Goal: Book appointment/travel/reservation

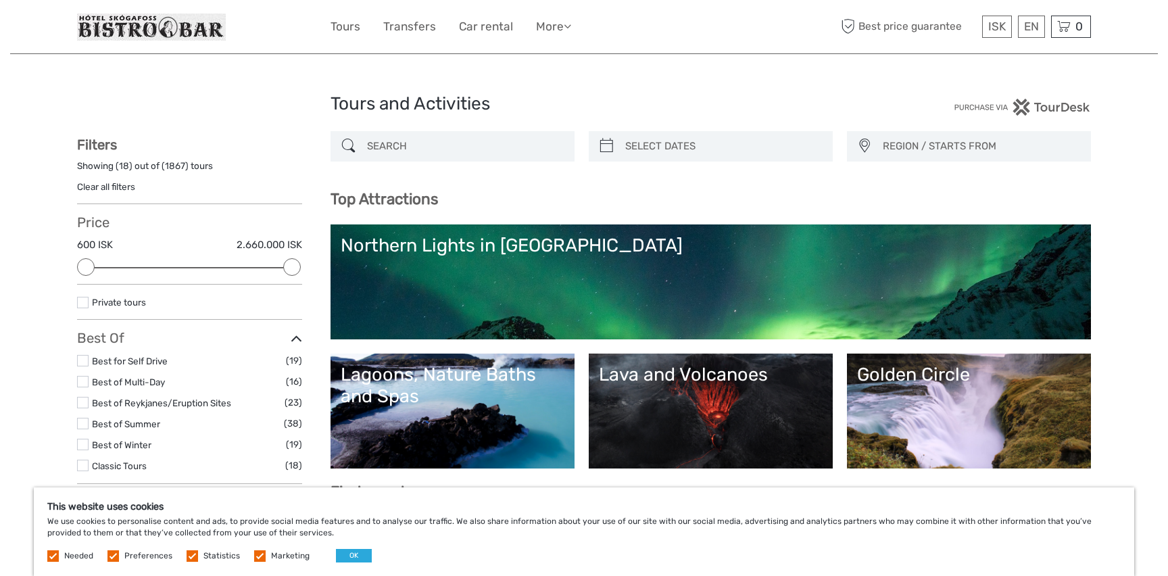
select select
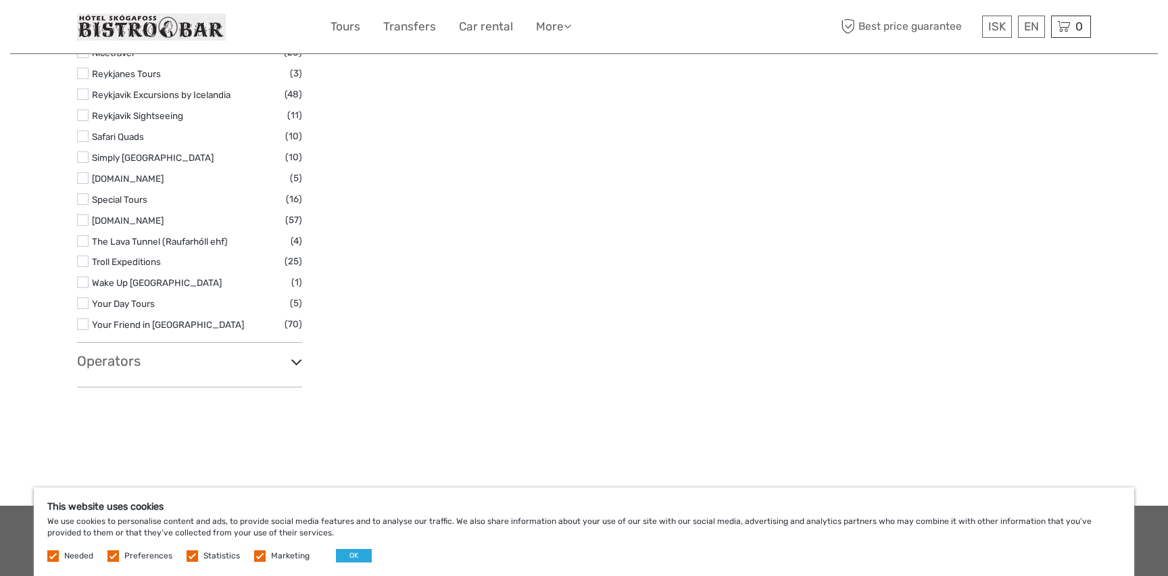
scroll to position [2208, 0]
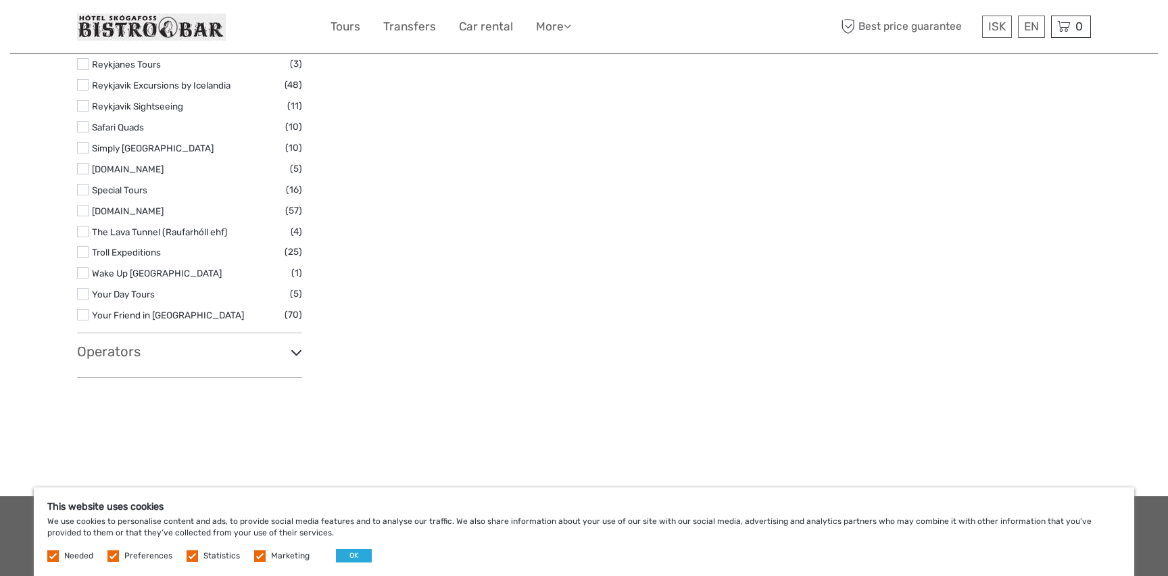
click at [195, 353] on h3 "Operators" at bounding box center [189, 351] width 225 height 16
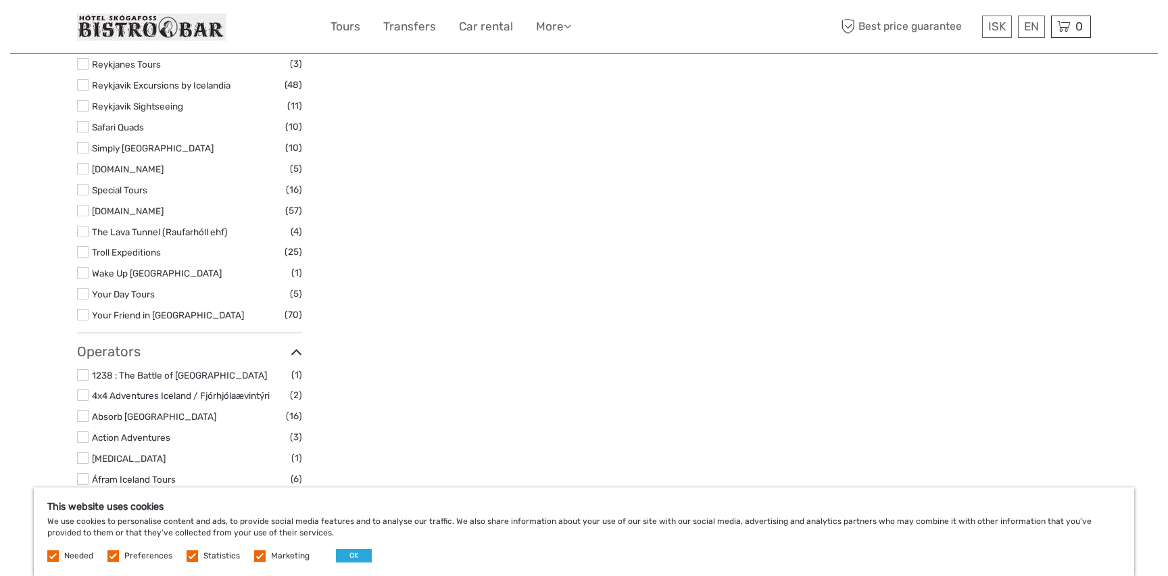
click at [163, 316] on link "Your Friend in [GEOGRAPHIC_DATA]" at bounding box center [168, 314] width 152 height 11
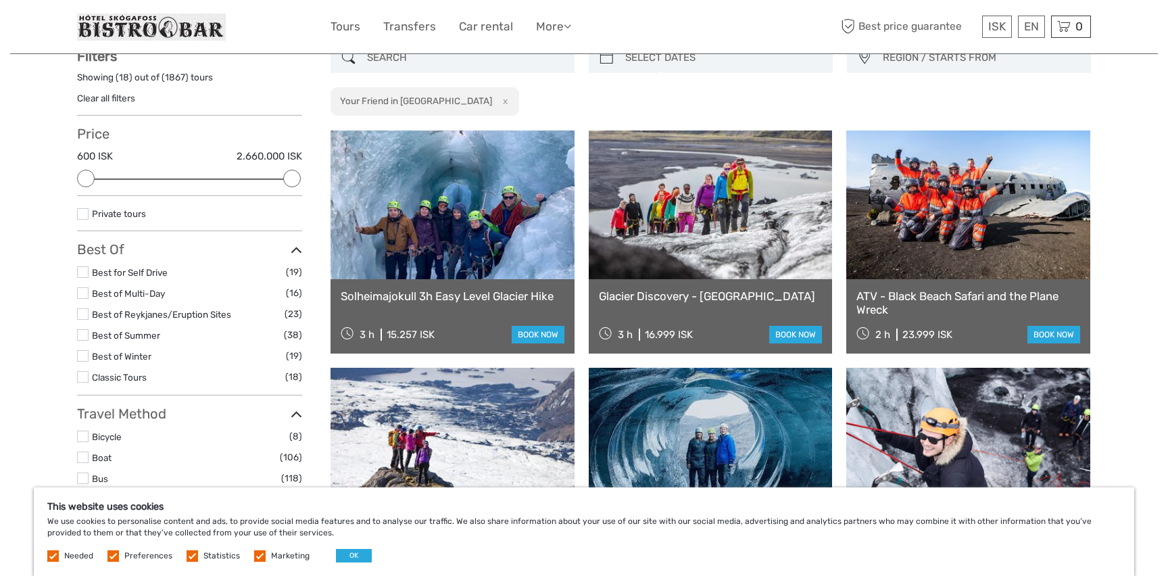
scroll to position [76, 0]
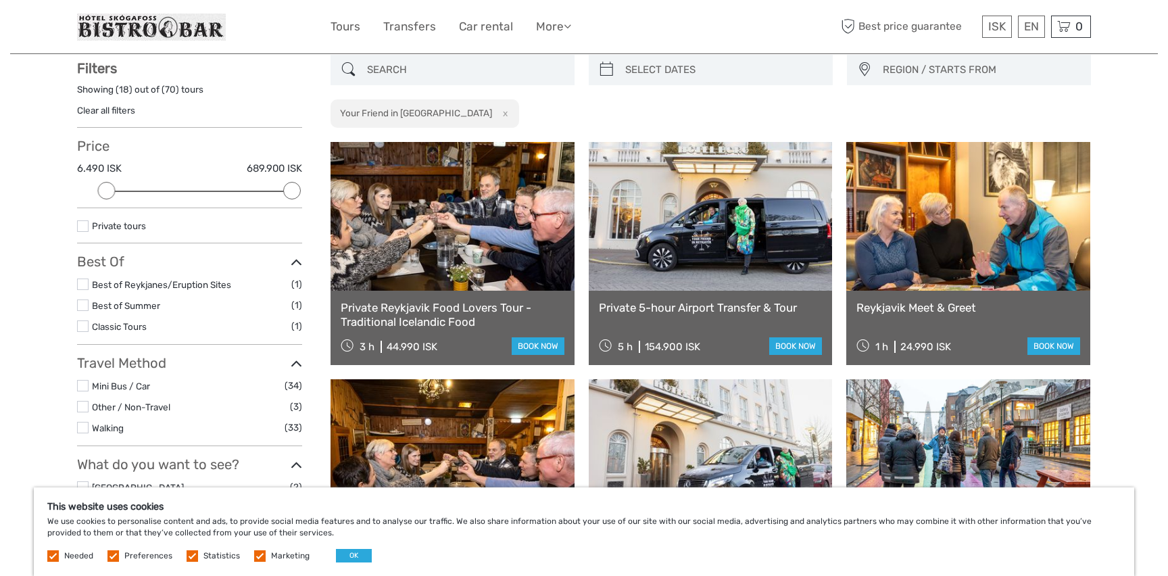
click at [603, 298] on div "Private 5-hour Airport Transfer & Tour 5 h 154.900 ISK book now" at bounding box center [711, 328] width 244 height 74
click at [619, 308] on link "Private 5-hour Airport Transfer & Tour" at bounding box center [711, 308] width 224 height 14
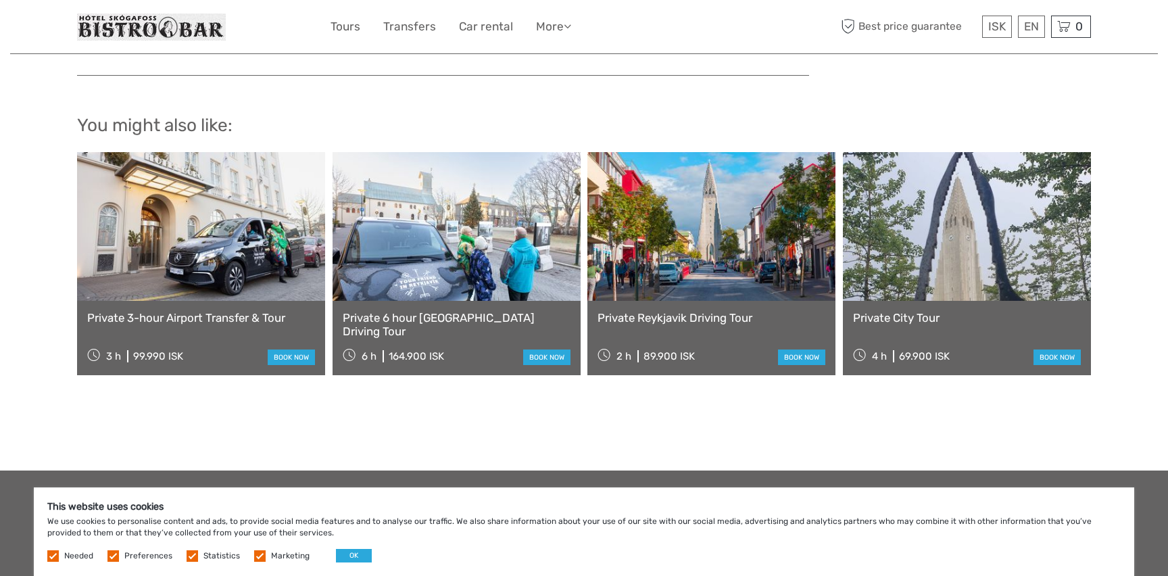
scroll to position [1762, 0]
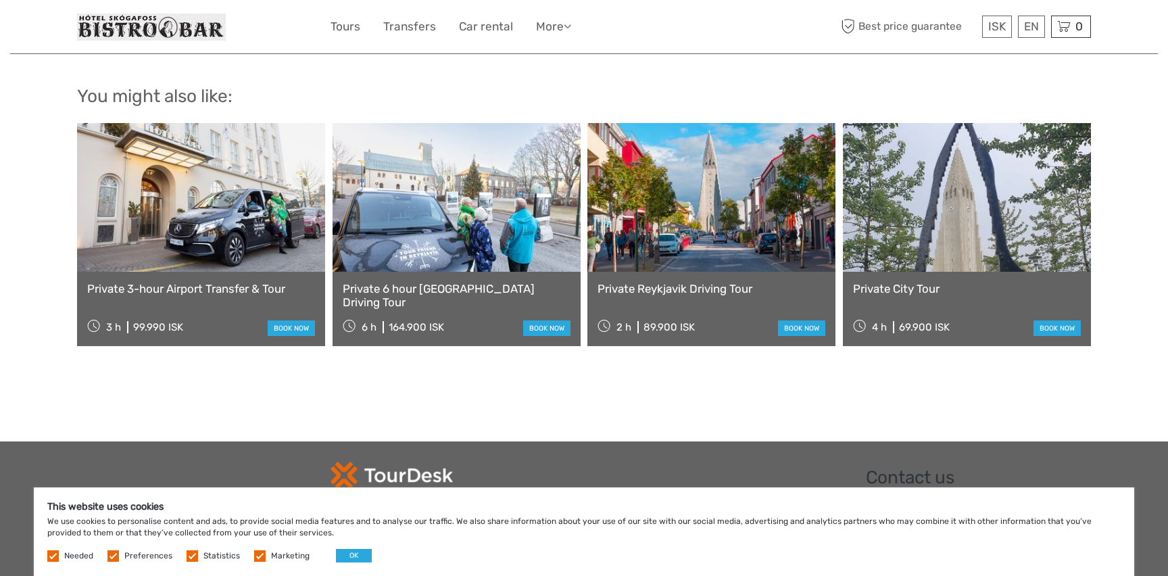
click at [247, 210] on link at bounding box center [201, 197] width 248 height 149
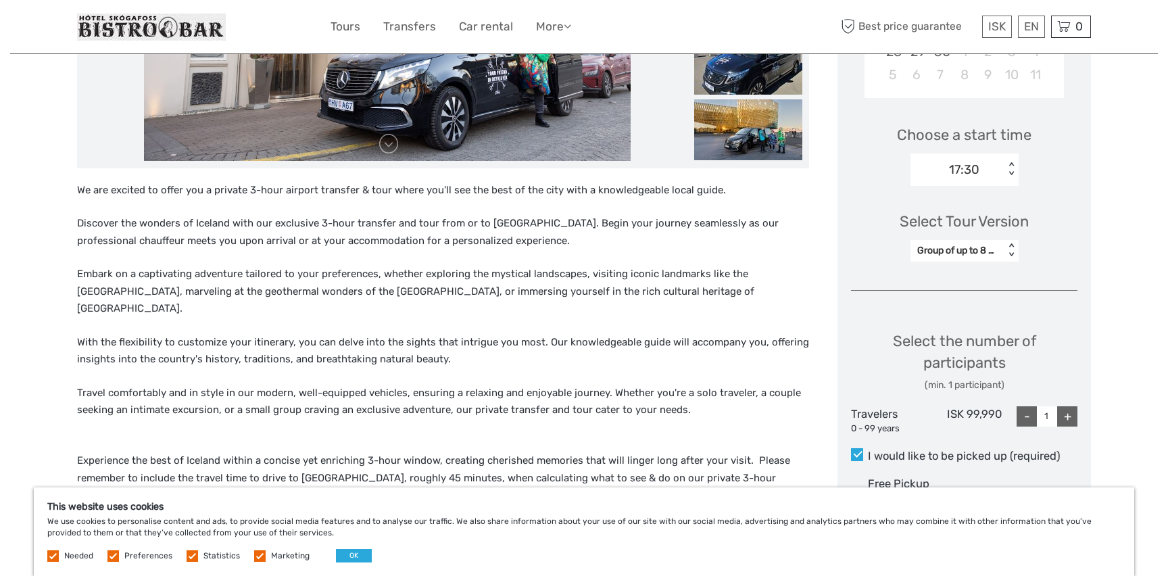
scroll to position [403, 0]
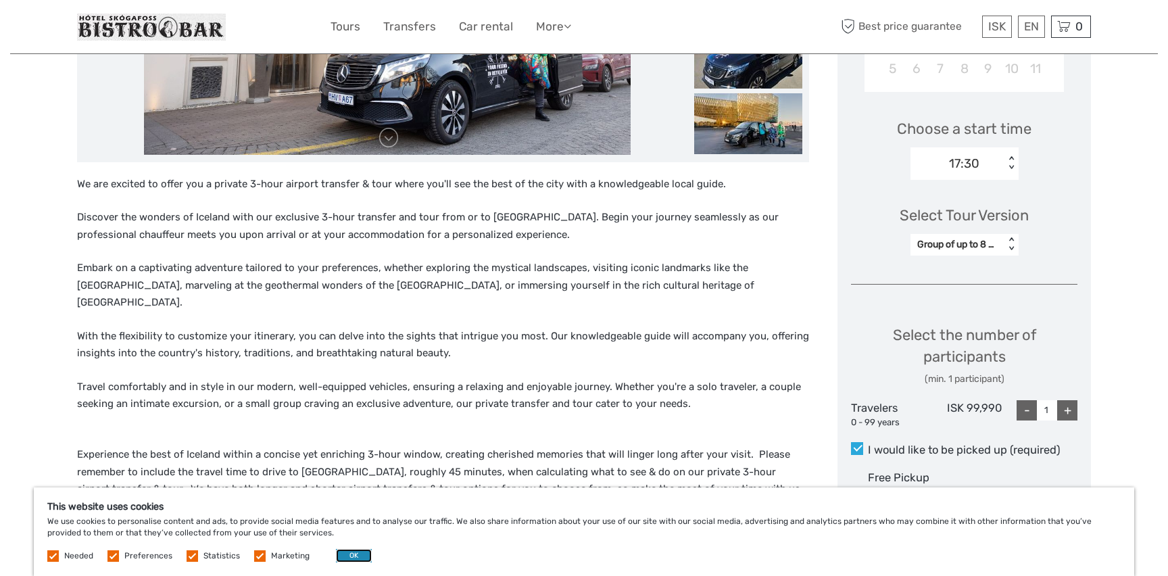
click at [347, 551] on button "OK" at bounding box center [354, 556] width 36 height 14
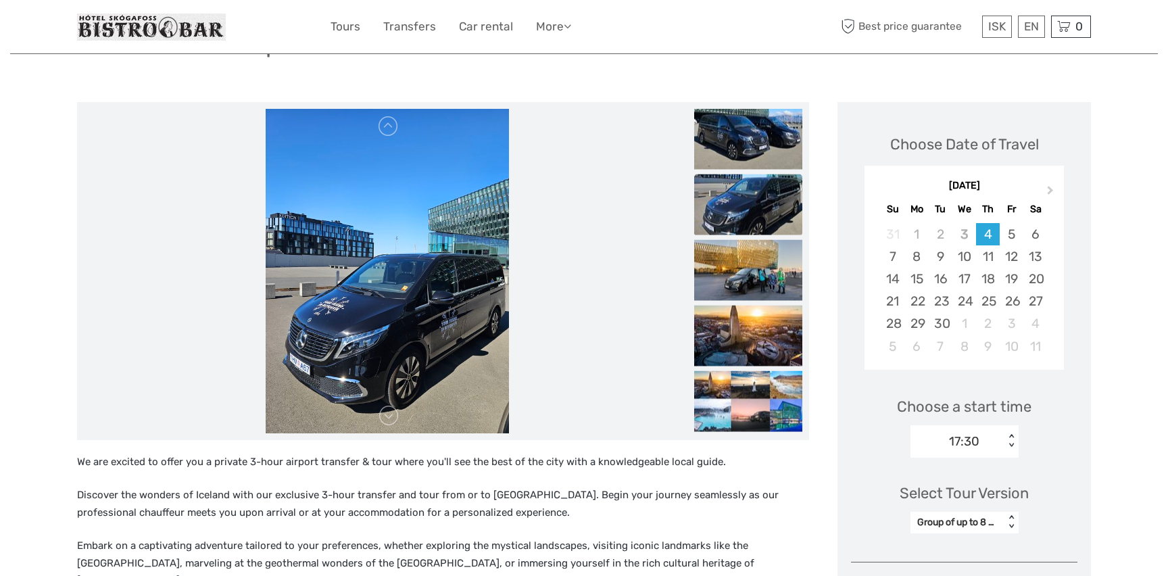
scroll to position [0, 0]
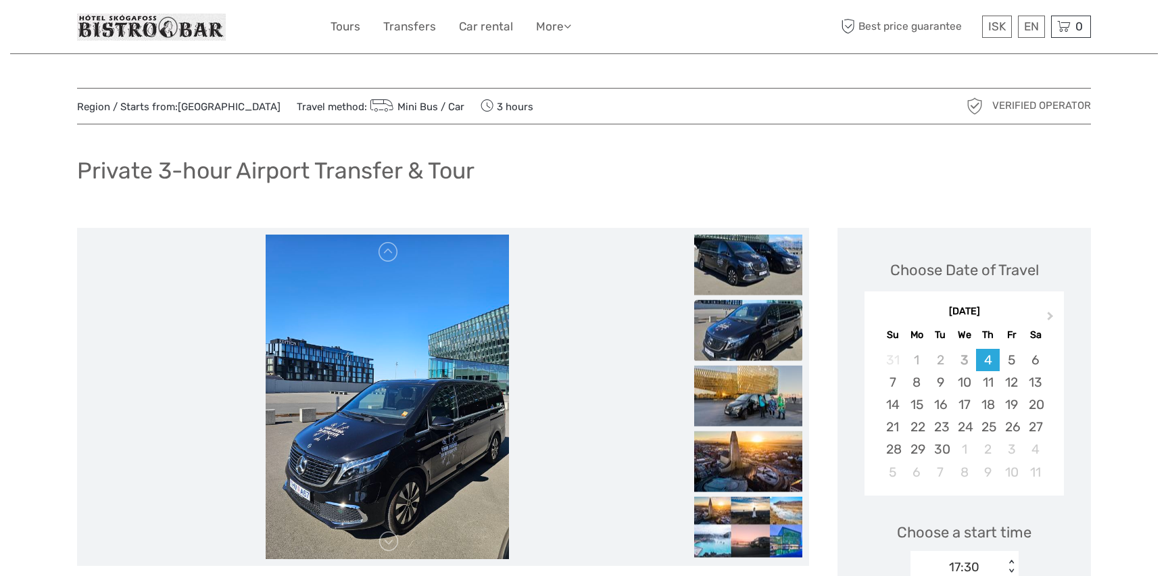
click at [401, 103] on link "Mini Bus / Car" at bounding box center [415, 107] width 97 height 12
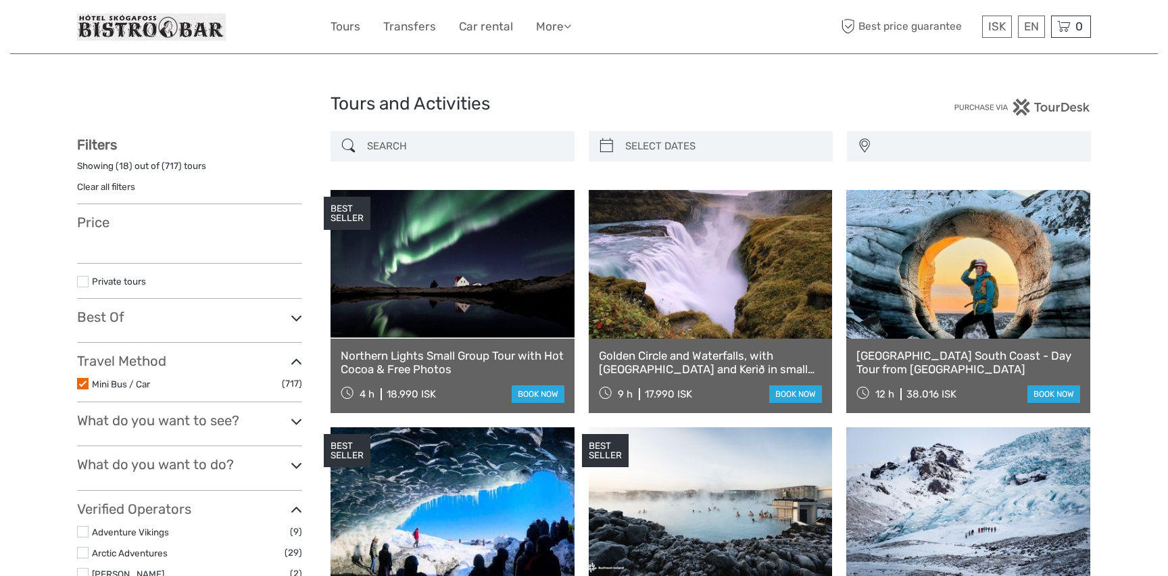
select select
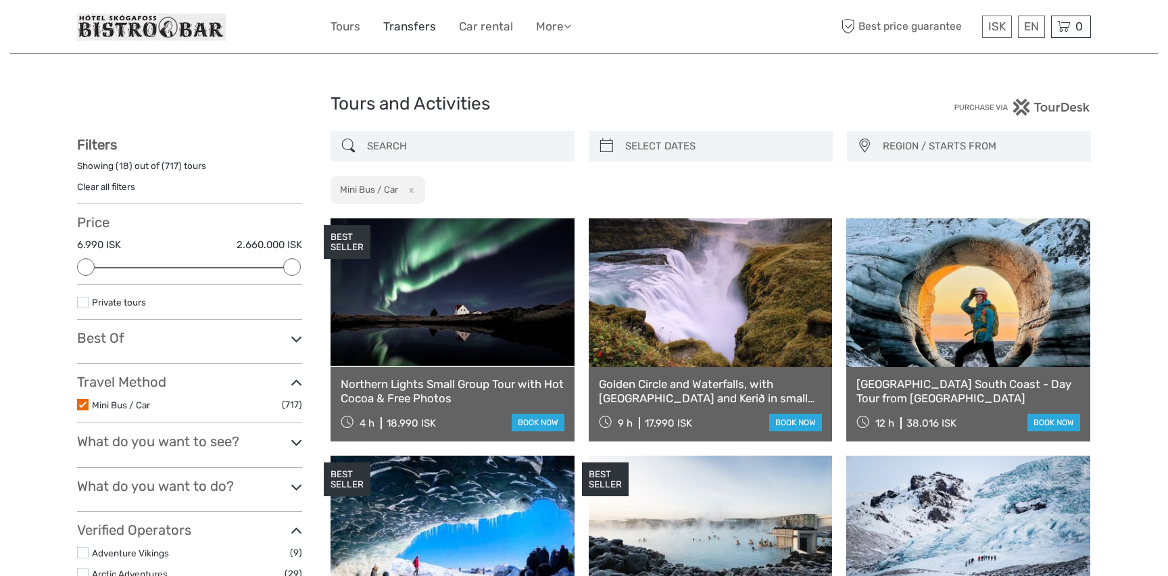
click at [420, 32] on link "Transfers" at bounding box center [409, 27] width 53 height 20
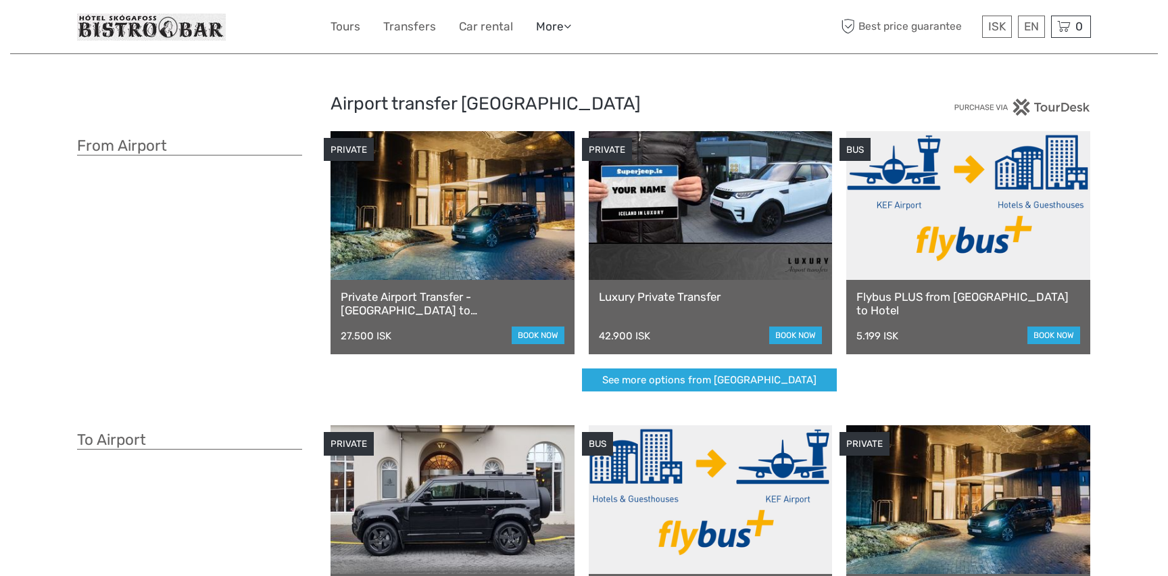
click at [550, 30] on link "More" at bounding box center [553, 27] width 35 height 20
click at [537, 89] on link "Back to Hotel" at bounding box center [529, 85] width 81 height 26
click at [692, 377] on link "See more options from Keflavík airport" at bounding box center [709, 380] width 255 height 24
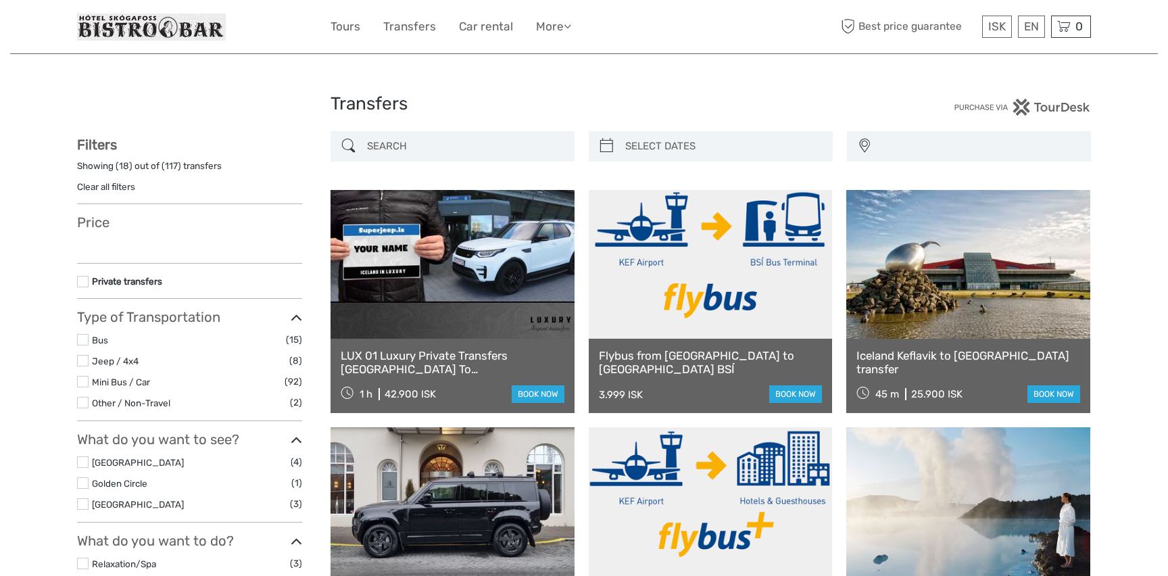
select select
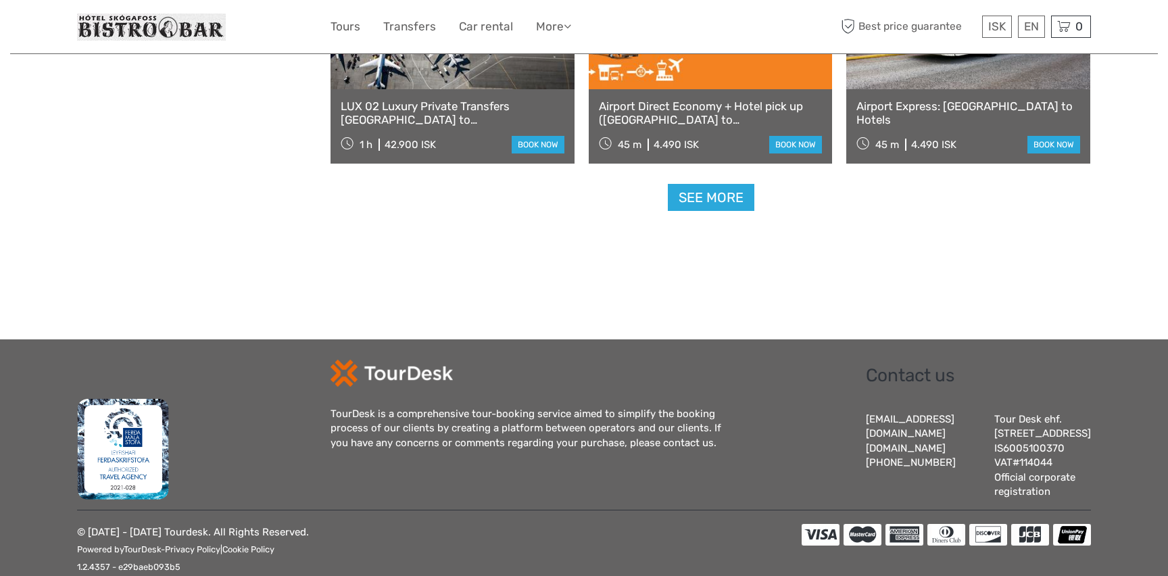
scroll to position [1467, 0]
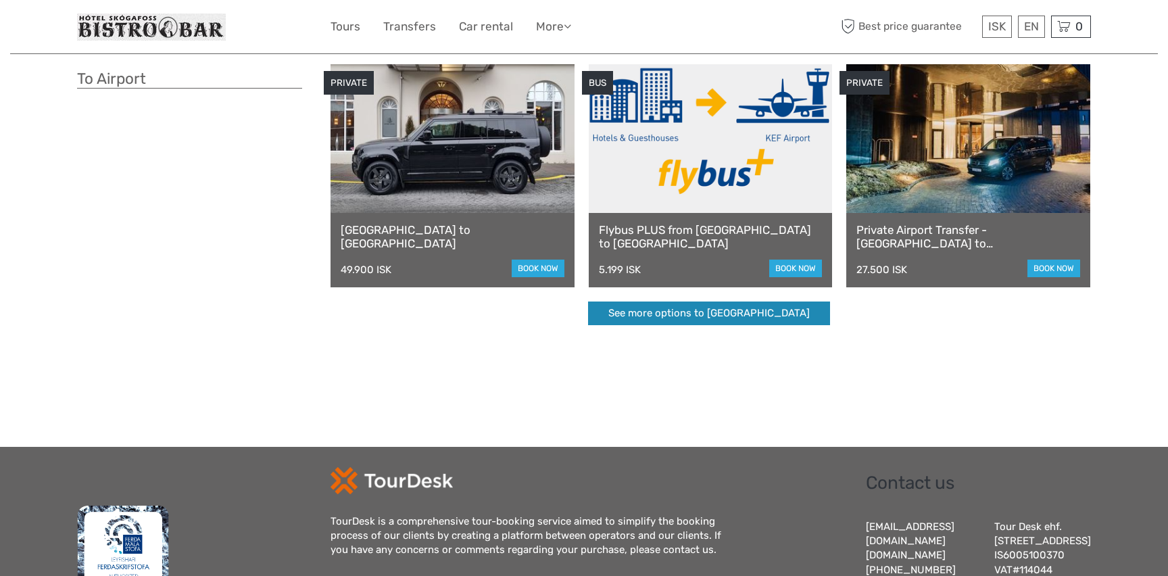
click at [707, 312] on link "See more options to [GEOGRAPHIC_DATA]" at bounding box center [709, 313] width 242 height 24
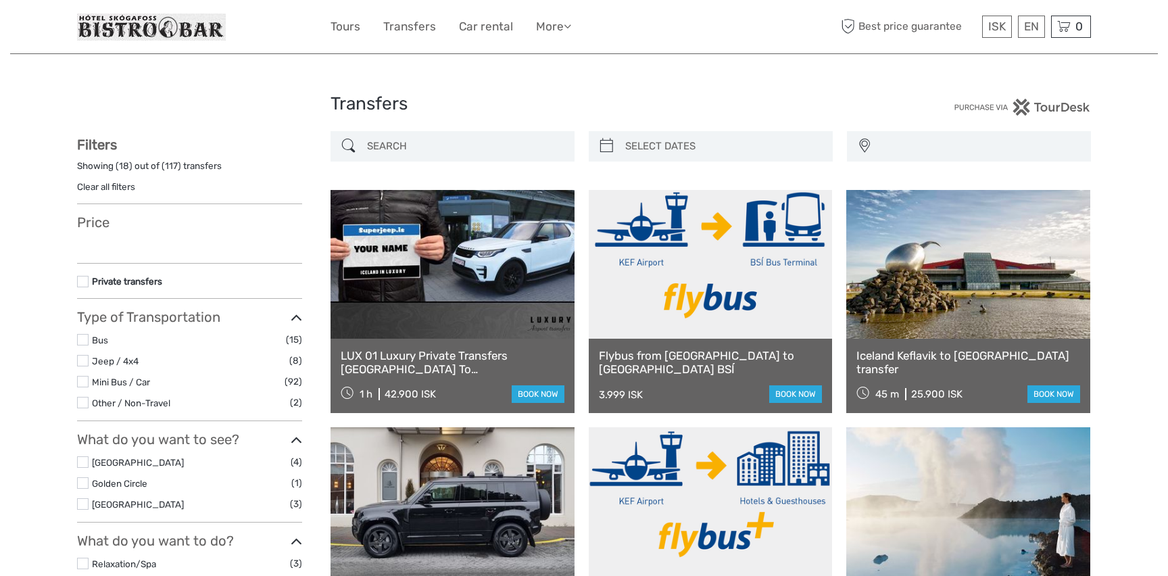
select select
